Goal: Task Accomplishment & Management: Use online tool/utility

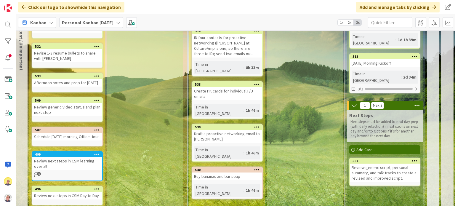
scroll to position [89, 220]
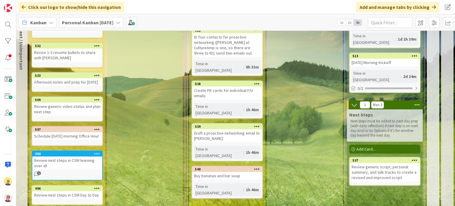
click at [236, 86] on div "Create PK cards for individual F/U emails" at bounding box center [227, 92] width 70 height 13
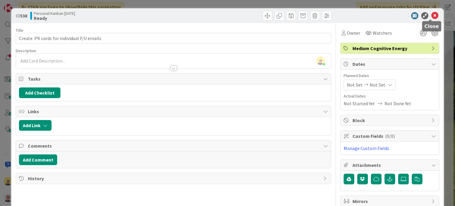
click at [431, 17] on icon at bounding box center [434, 15] width 7 height 7
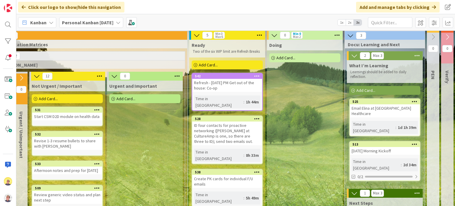
scroll to position [0, 220]
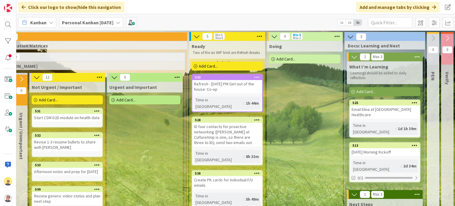
click at [214, 66] on span "Add Card..." at bounding box center [208, 65] width 19 height 5
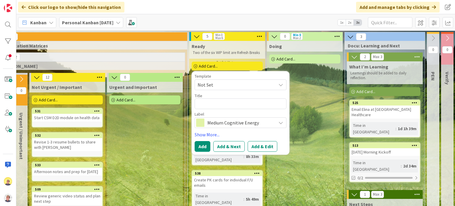
type textarea "x"
type textarea "F"
type textarea "x"
type textarea "F?"
type textarea "x"
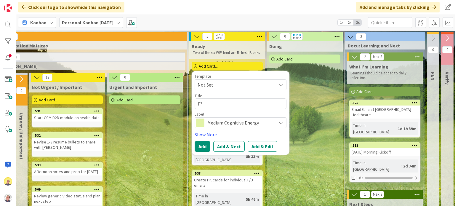
type textarea "F?U"
type textarea "x"
type textarea "F?"
type textarea "x"
type textarea "F"
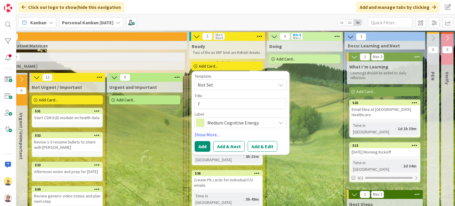
type textarea "x"
type textarea "F?"
type textarea "x"
type textarea "F"
type textarea "x"
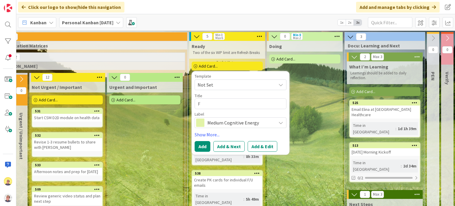
type textarea "F/"
type textarea "x"
type textarea "F/U"
type textarea "x"
type textarea "F/U"
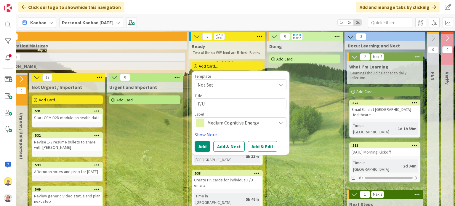
type textarea "x"
type textarea "F/U D"
type textarea "x"
type textarea "F/U De"
type textarea "x"
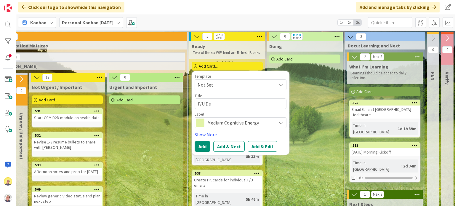
type textarea "F/U Deg"
type textarea "x"
type textarea "F/U Degr"
type textarea "x"
type textarea "F/U Degre"
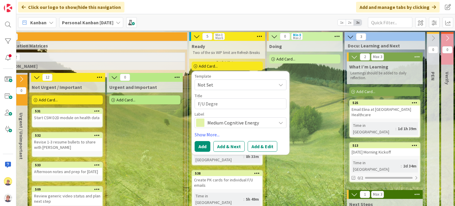
type textarea "x"
type textarea "F/U Degree"
type textarea "x"
type textarea "F/U Degree"
type textarea "x"
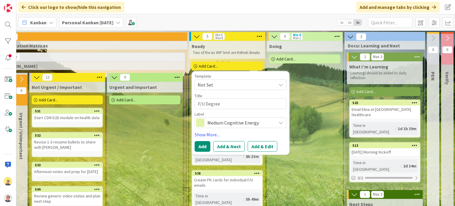
type textarea "F/U Degree"
type textarea "x"
type textarea "F/U DegreeS"
type textarea "x"
type textarea "F/U DegreeSi"
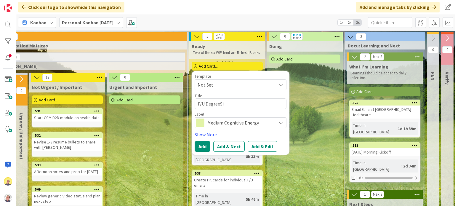
type textarea "x"
type textarea "F/U DegreeSig"
type textarea "x"
type textarea "F/U DegreeSigh"
type textarea "x"
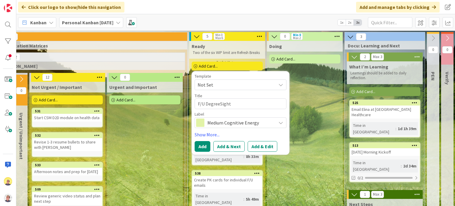
drag, startPoint x: 197, startPoint y: 102, endPoint x: 205, endPoint y: 101, distance: 8.3
click at [205, 101] on textarea "F/U DegreeSight" at bounding box center [240, 103] width 92 height 11
type textarea "F/U DegreeSight"
click at [228, 146] on button "Add & Next" at bounding box center [228, 146] width 31 height 11
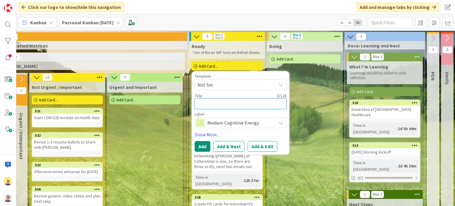
click at [207, 103] on textarea at bounding box center [240, 103] width 92 height 11
paste textarea "F/U"
type textarea "x"
type textarea "F/U"
type textarea "x"
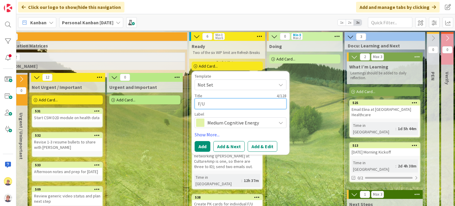
type textarea "F/U C"
type textarea "x"
type textarea "F/U Cr"
type textarea "x"
type textarea "F/U Crt"
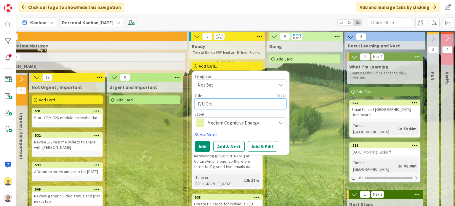
type textarea "x"
type textarea "F/U Cr"
type textarea "x"
type textarea "F/U Cri"
type textarea "x"
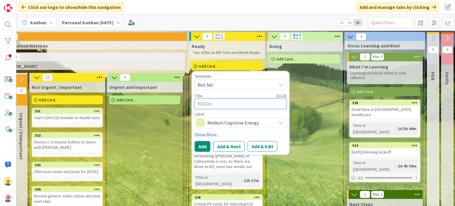
type textarea "F/U Crit"
type textarea "x"
type textarea "F/U Critic"
type textarea "x"
type textarea "F/U Critica"
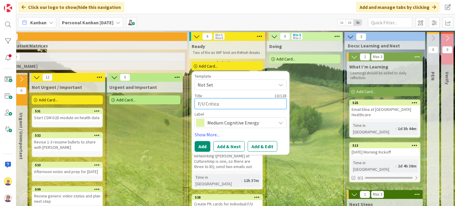
type textarea "x"
type textarea "F/U Critical"
type textarea "x"
type textarea "F/U Critical S"
type textarea "x"
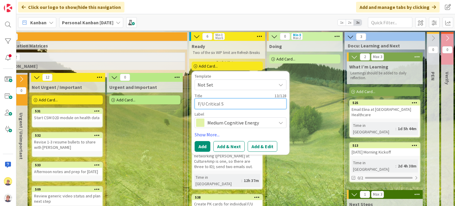
type textarea "F/U Critical St"
type textarea "x"
type textarea "F/U Critical Sta"
type textarea "x"
type textarea "F/U Critical Star"
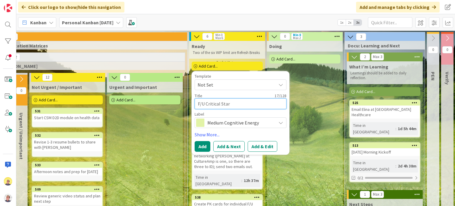
type textarea "x"
type textarea "F/U Critical Start"
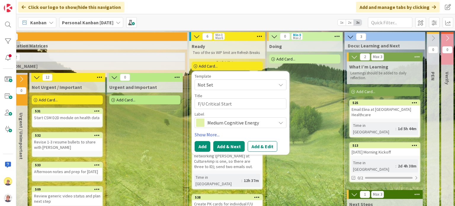
click at [237, 143] on button "Add & Next" at bounding box center [228, 146] width 31 height 11
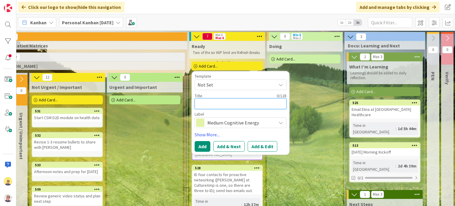
click at [232, 103] on textarea at bounding box center [240, 103] width 92 height 11
type textarea "x"
type textarea "7"
type textarea "x"
type textarea "7t"
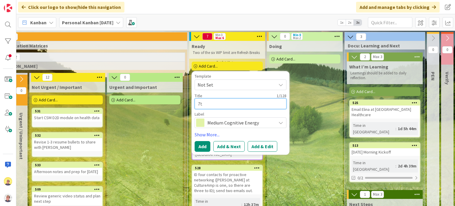
type textarea "x"
type textarea "7ta"
type textarea "x"
type textarea "7tap"
type textarea "x"
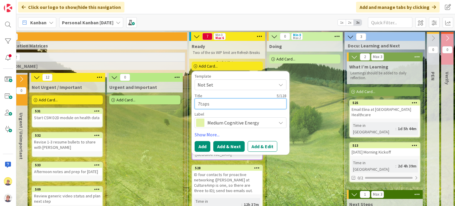
type textarea "7taps"
click at [234, 147] on button "Add & Next" at bounding box center [228, 146] width 31 height 11
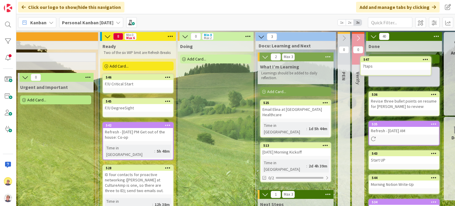
scroll to position [0, 333]
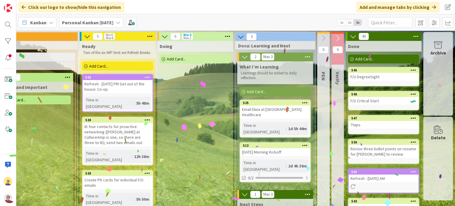
click at [263, 109] on div "Email Elina at [GEOGRAPHIC_DATA] Healthcare" at bounding box center [275, 111] width 70 height 13
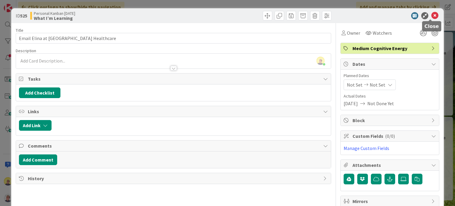
click at [431, 17] on icon at bounding box center [434, 15] width 7 height 7
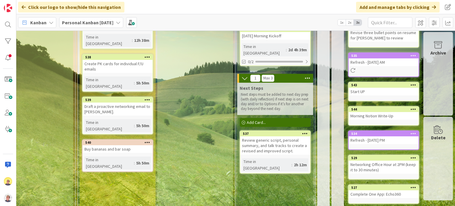
scroll to position [118, 333]
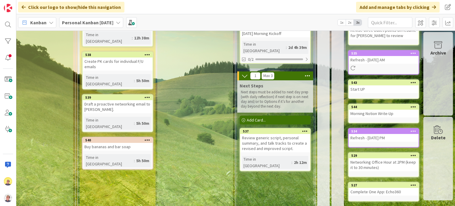
click at [270, 134] on div "Review generic script, personal summary, and talk tracks to create a revised an…" at bounding box center [275, 143] width 70 height 18
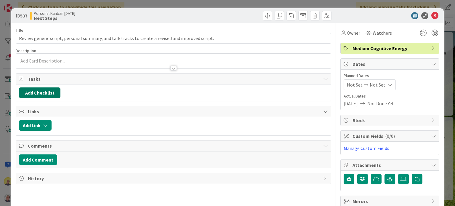
click at [47, 94] on button "Add Checklist" at bounding box center [39, 92] width 41 height 11
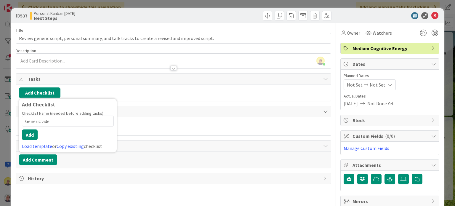
type input "Generic video"
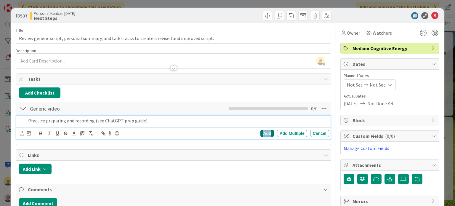
click at [263, 135] on div "Add" at bounding box center [266, 133] width 13 height 7
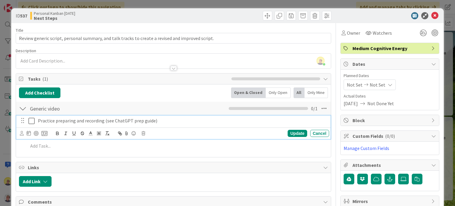
drag, startPoint x: 97, startPoint y: 122, endPoint x: 43, endPoint y: 131, distance: 54.8
click at [43, 131] on icon at bounding box center [44, 132] width 6 height 5
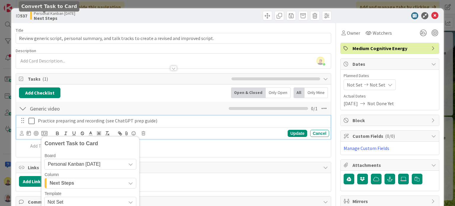
scroll to position [117, 0]
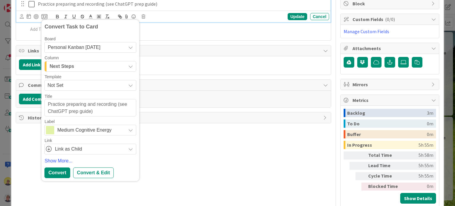
click at [129, 65] on icon "button" at bounding box center [130, 66] width 5 height 5
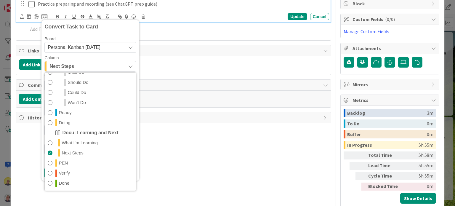
scroll to position [142, 0]
click at [70, 113] on span "Ready" at bounding box center [65, 112] width 13 height 7
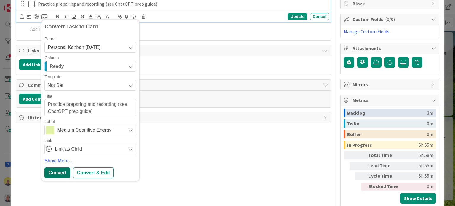
click at [57, 172] on div "Convert" at bounding box center [56, 172] width 25 height 11
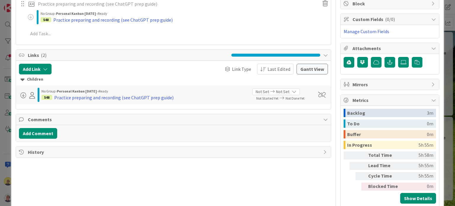
type textarea "x"
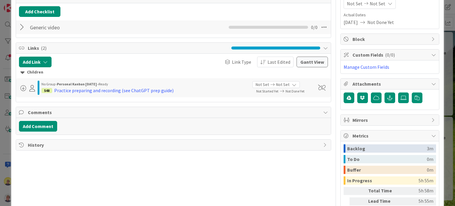
scroll to position [0, 0]
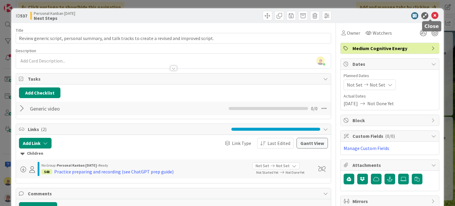
click at [431, 14] on icon at bounding box center [434, 15] width 7 height 7
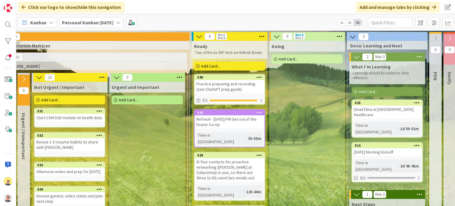
scroll to position [0, 218]
